Goal: Information Seeking & Learning: Check status

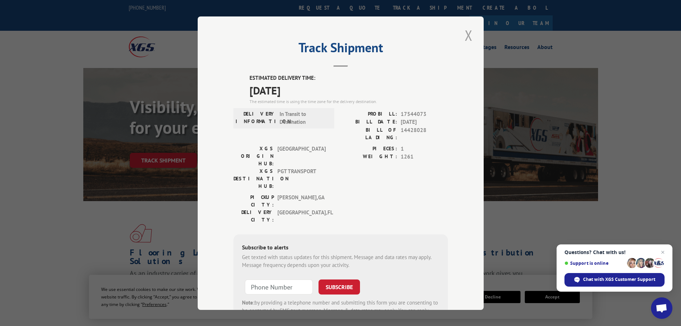
click at [468, 33] on button "Close modal" at bounding box center [468, 35] width 12 height 20
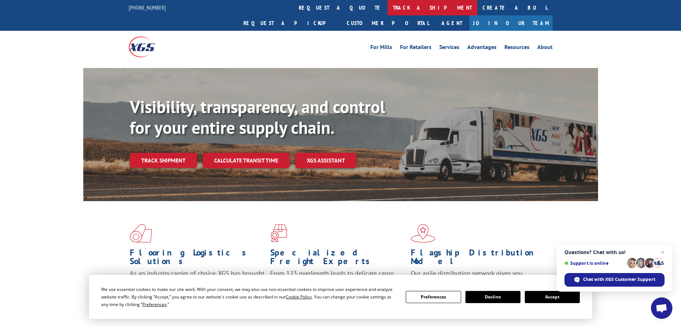
click at [387, 8] on link "track a shipment" at bounding box center [432, 7] width 90 height 15
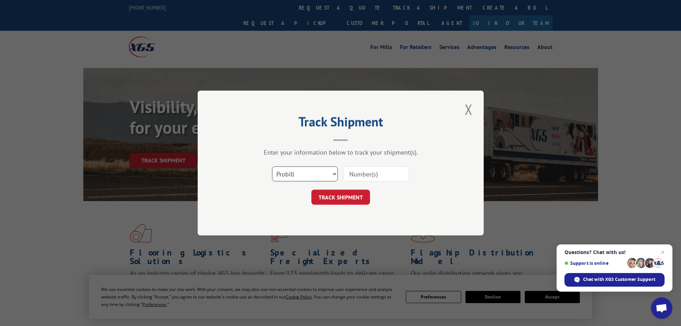
click at [303, 170] on select "Select category... Probill BOL PO" at bounding box center [305, 173] width 66 height 15
select select "bol"
click at [272, 166] on select "Select category... Probill BOL PO" at bounding box center [305, 173] width 66 height 15
click at [368, 172] on input at bounding box center [376, 173] width 66 height 15
paste input "14425121"
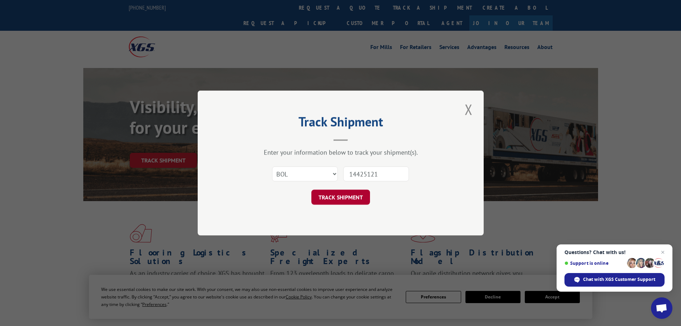
type input "14425121"
click at [356, 204] on button "TRACK SHIPMENT" at bounding box center [340, 196] width 59 height 15
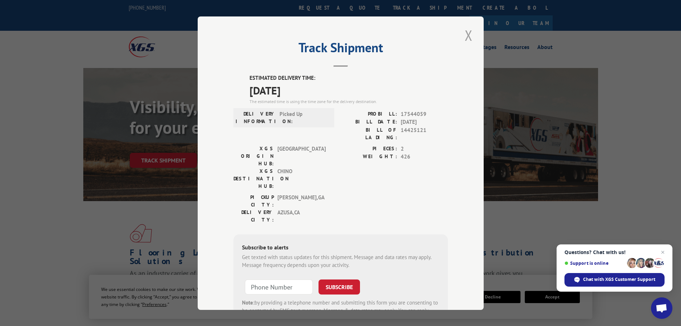
click at [466, 34] on button "Close modal" at bounding box center [468, 35] width 12 height 20
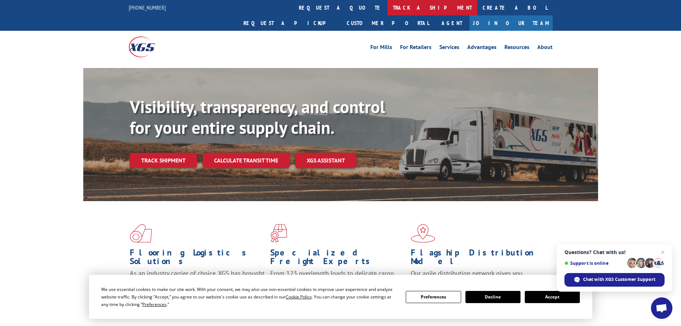
click at [387, 8] on link "track a shipment" at bounding box center [432, 7] width 90 height 15
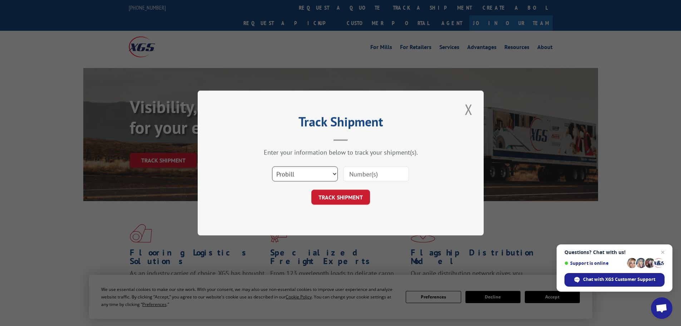
click at [315, 174] on select "Select category... Probill BOL PO" at bounding box center [305, 173] width 66 height 15
select select "bol"
click at [272, 166] on select "Select category... Probill BOL PO" at bounding box center [305, 173] width 66 height 15
click at [367, 174] on input at bounding box center [376, 173] width 66 height 15
paste input "14431387"
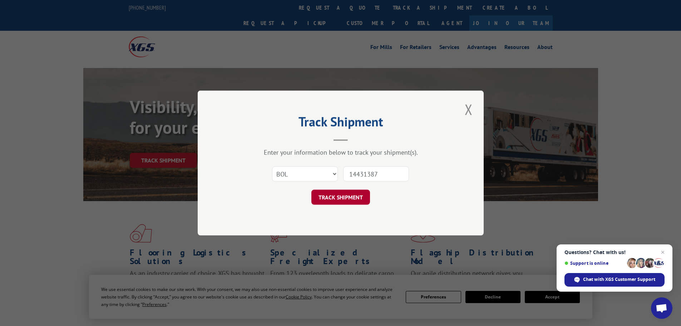
type input "14431387"
click at [341, 200] on button "TRACK SHIPMENT" at bounding box center [340, 196] width 59 height 15
